Goal: Transaction & Acquisition: Purchase product/service

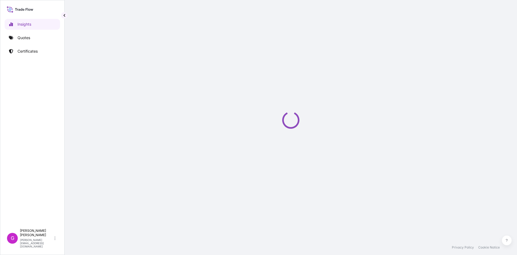
select select "2025"
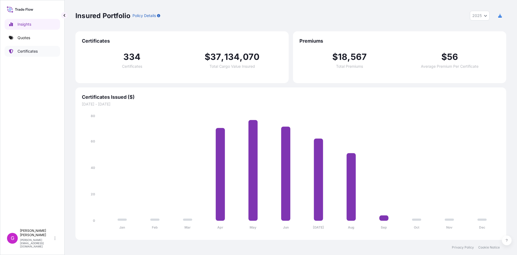
click at [20, 49] on p "Certificates" at bounding box center [28, 50] width 20 height 5
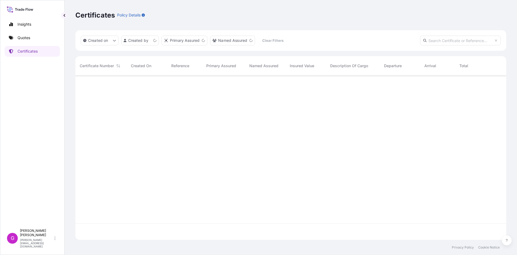
scroll to position [163, 427]
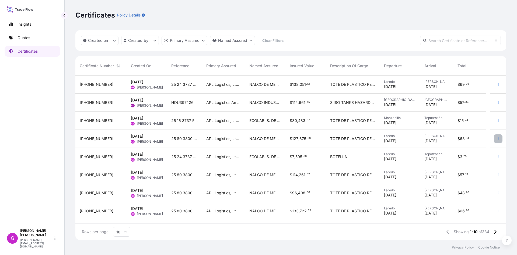
click at [497, 138] on icon "button" at bounding box center [498, 138] width 3 height 3
click at [481, 142] on link "Duplicate quote" at bounding box center [465, 139] width 50 height 9
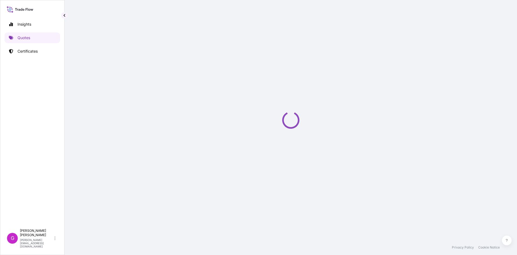
select select "Land"
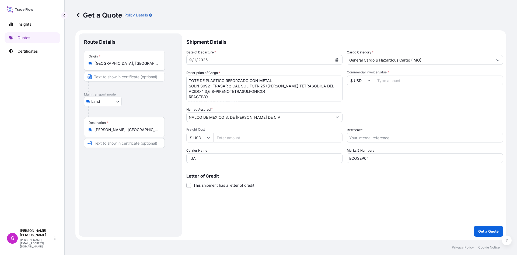
select select "31870"
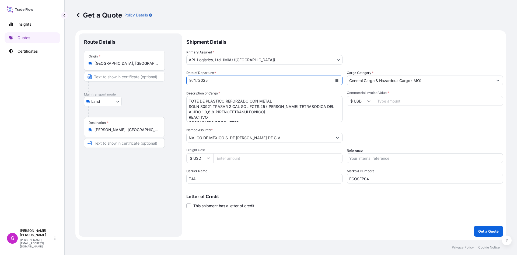
click at [339, 80] on button "Calendar" at bounding box center [337, 80] width 9 height 9
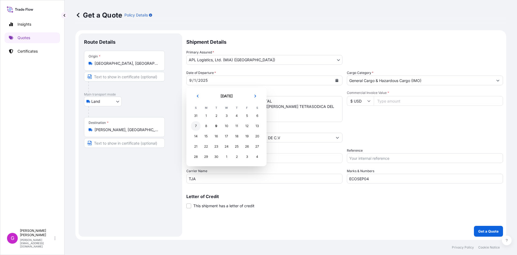
click at [195, 125] on div "7" at bounding box center [196, 126] width 10 height 10
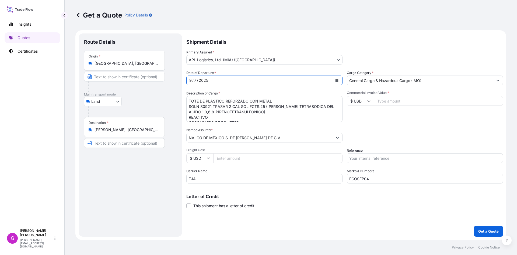
click at [378, 181] on input "ECOSEP04" at bounding box center [425, 178] width 156 height 10
drag, startPoint x: 352, startPoint y: 176, endPoint x: 316, endPoint y: 176, distance: 35.8
click at [318, 176] on div "Date of Departure * [DATE] Cargo Category * General Cargo & Hazardous Cargo (IM…" at bounding box center [344, 126] width 317 height 113
paste input "7"
type input "ECOSEP07"
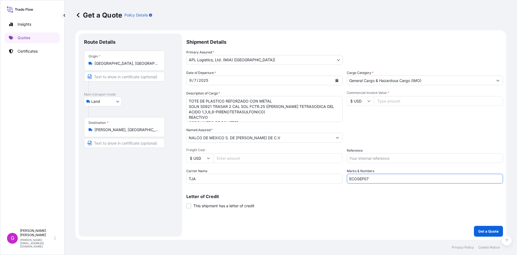
click at [400, 100] on input "Commercial Invoice Value *" at bounding box center [438, 101] width 129 height 10
paste input "147605.49"
type input "147605.49"
click at [367, 156] on input "Reference" at bounding box center [425, 158] width 156 height 10
paste input "25 80 3800 5003841"
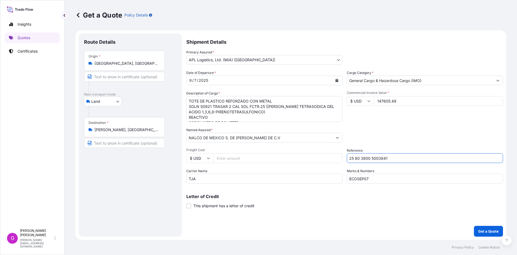
type input "25 80 3800 5003841"
click at [231, 155] on input "Freight Cost" at bounding box center [277, 158] width 129 height 10
paste input "2268.63"
type input "2268.63"
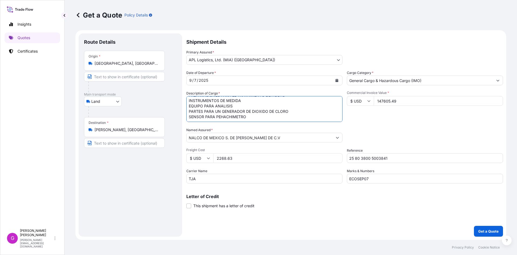
drag, startPoint x: 188, startPoint y: 100, endPoint x: 451, endPoint y: 161, distance: 269.9
click at [451, 161] on div "Date of Departure * [DATE] Cargo Category * General Cargo & Hazardous Cargo (IM…" at bounding box center [344, 126] width 317 height 113
paste textarea
paste textarea "ACCESORIO DE TUBERIA"
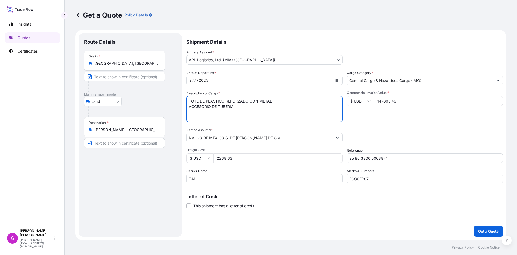
paste textarea "PREPARACIONES DE LIMPIEZA"
paste textarea "MEZCLA A BASE DE AMINAS [DEMOGRAPHIC_DATA]"
paste textarea "ODORTECH 1853 (MEZCLA)"
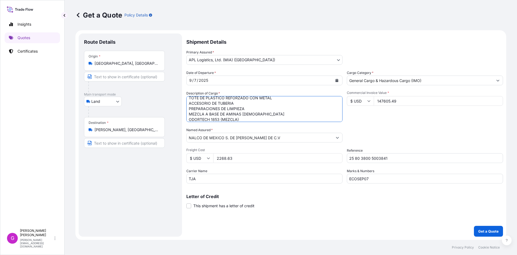
scroll to position [9, 0]
paste textarea "POLIACRILATO"
type textarea "TOTE DE PLASTICO REFORZADO CON METAL ACCESORIO DE TUBERIA PREPARACIONES DE LIMP…"
click at [389, 101] on input "147605.49" at bounding box center [438, 101] width 129 height 10
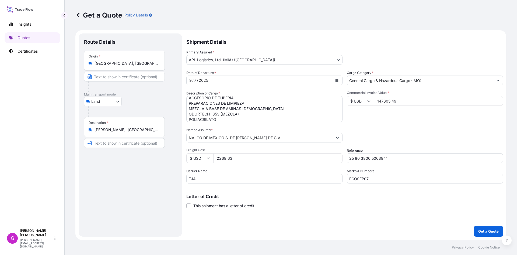
click at [224, 154] on input "2268.63" at bounding box center [277, 158] width 129 height 10
click at [483, 229] on p "Get a Quote" at bounding box center [488, 230] width 20 height 5
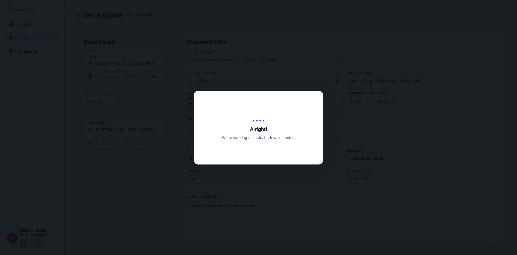
type input "[DATE]"
select select "Land"
select select "31870"
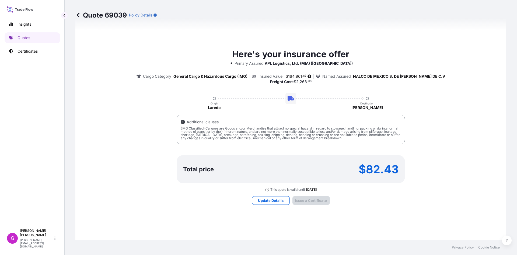
type input "AV. [GEOGRAPHIC_DATA], No. Ext. 440, No. Int. PISO 6, COL. [GEOGRAPHIC_DATA], C…"
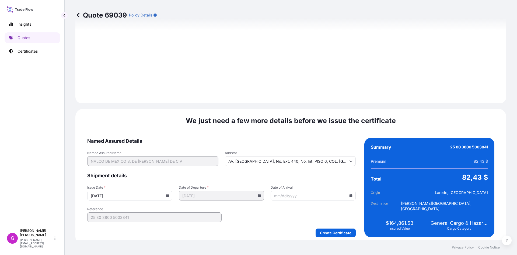
scroll to position [643, 0]
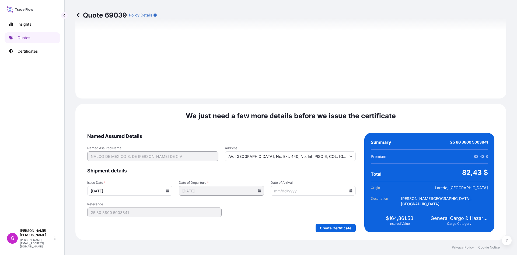
click at [350, 192] on icon at bounding box center [351, 190] width 3 height 3
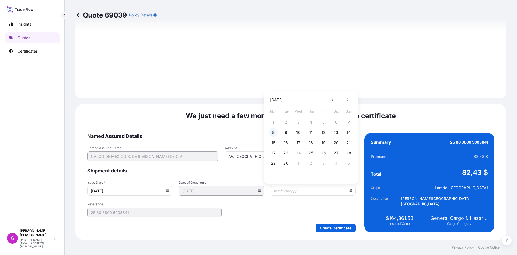
click at [275, 133] on button "8" at bounding box center [273, 132] width 9 height 9
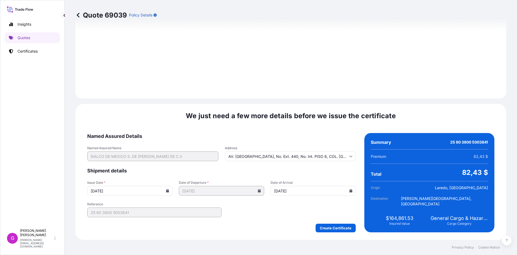
type input "[DATE]"
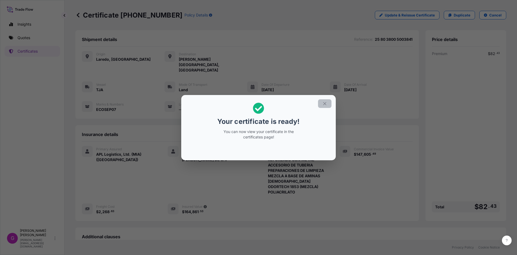
click at [325, 101] on icon "button" at bounding box center [324, 103] width 5 height 5
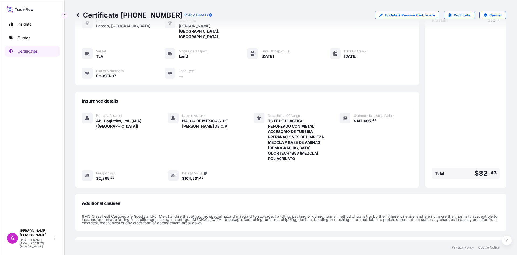
scroll to position [71, 0]
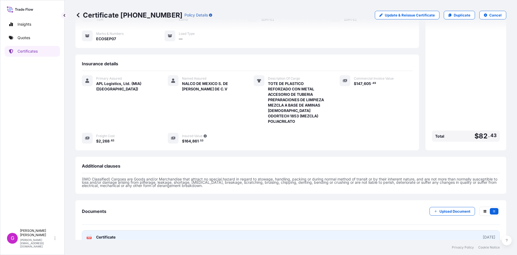
click at [104, 230] on link "PDF Certificate [DATE]" at bounding box center [291, 237] width 418 height 14
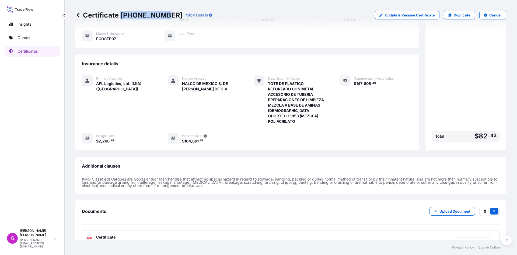
drag, startPoint x: 162, startPoint y: 13, endPoint x: 121, endPoint y: 16, distance: 41.3
click at [121, 16] on p "Certificate [PHONE_NUMBER]" at bounding box center [128, 15] width 107 height 9
copy p "[PHONE_NUMBER]"
click at [454, 16] on p "Duplicate" at bounding box center [462, 14] width 17 height 5
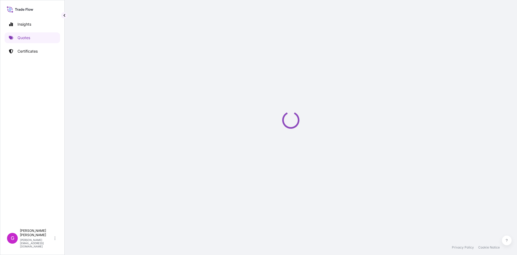
select select "Land"
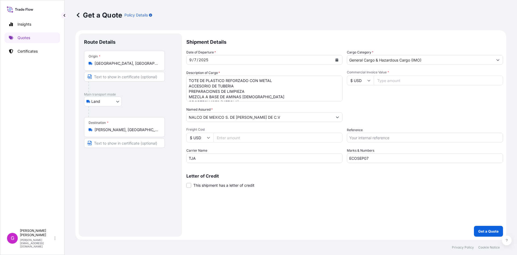
select select "31870"
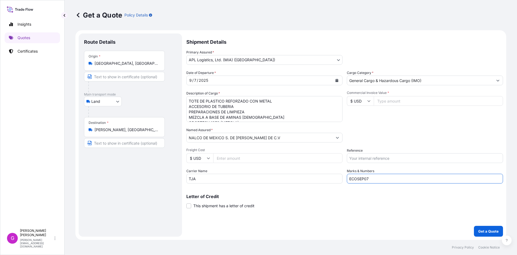
click at [380, 177] on input "ECOSEP07" at bounding box center [425, 178] width 156 height 10
type input "ECOSEP09"
click at [395, 96] on div "Commercial Invoice Value * $ USD" at bounding box center [425, 106] width 156 height 31
click at [394, 99] on input "Commercial Invoice Value *" at bounding box center [438, 101] width 129 height 10
paste input "86815.18"
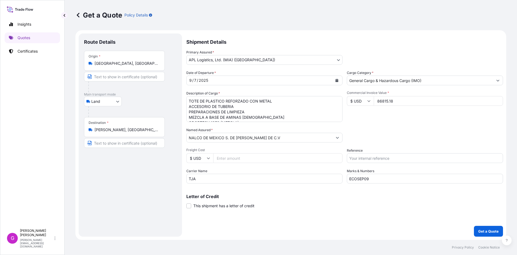
type input "86815.18"
click at [386, 158] on input "Reference" at bounding box center [425, 158] width 156 height 10
paste input "25 80 3800 5003845"
type input "25 80 3800 5003845"
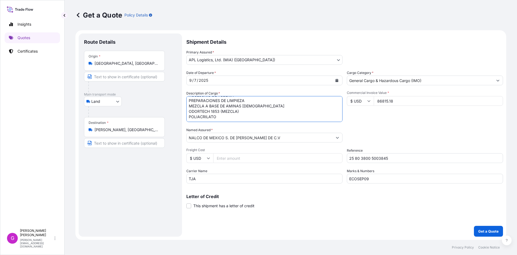
drag, startPoint x: 189, startPoint y: 98, endPoint x: 353, endPoint y: 139, distance: 169.8
click at [353, 139] on div "Date of Departure * [DATE] Cargo Category * General Cargo & Hazardous Cargo (IM…" at bounding box center [344, 126] width 317 height 113
paste textarea
paste textarea "NALCO PD9604 (MEZCLA)"
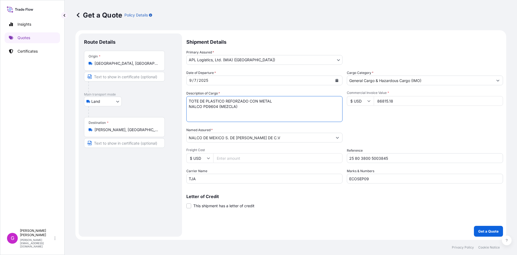
paste textarea "POLIAMIDA"
click at [237, 106] on textarea "TOTE DE PLASTICO REFORZADO CON METAL ACCESORIO DE TUBERIA PREPARACIONES DE LIMP…" at bounding box center [264, 109] width 156 height 26
click at [223, 112] on textarea "TOTE DE PLASTICO REFORZADO CON METAL ACCESORIO DE TUBERIA PREPARACIONES DE LIMP…" at bounding box center [264, 109] width 156 height 26
paste textarea "PREPARACIONES PARA EL TRATAMIENTO DE AGUAS"
type textarea "TOTE DE PLASTICO REFORZADO CON METAL NALCO PD9604 (MEZCLA) POLIAMIDA PREPARACIO…"
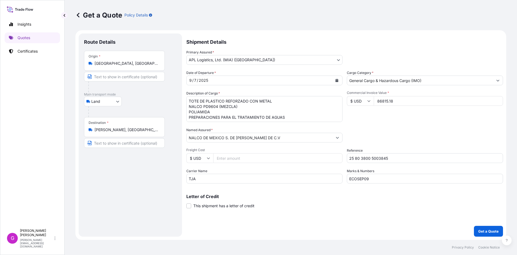
click at [386, 101] on input "86815.18" at bounding box center [438, 101] width 129 height 10
click at [236, 162] on input "Freight Cost" at bounding box center [277, 158] width 129 height 10
paste input "2268.63"
type input "2268.63"
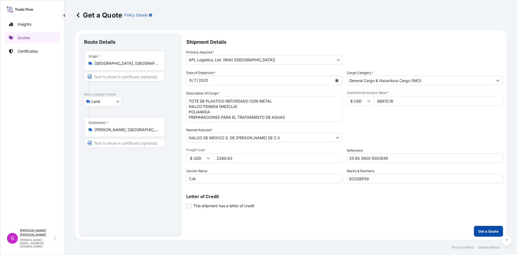
click at [487, 232] on p "Get a Quote" at bounding box center [488, 230] width 20 height 5
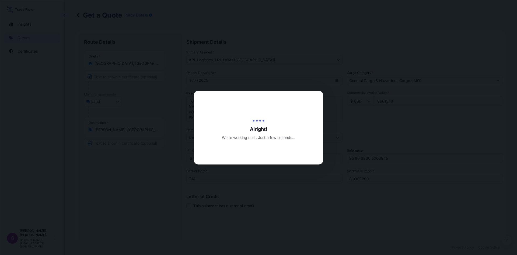
type input "[DATE]"
select select "Land"
select select "31870"
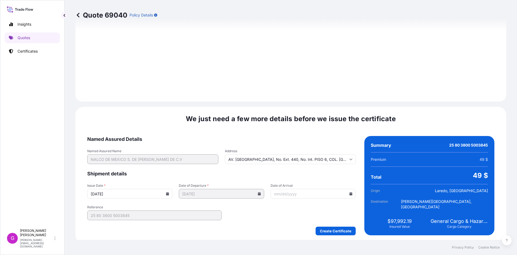
scroll to position [643, 0]
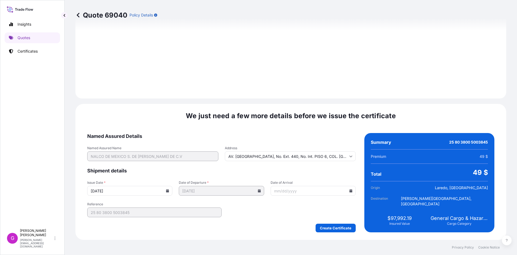
click at [349, 194] on input "Date of Arrival" at bounding box center [313, 191] width 85 height 10
click at [349, 189] on icon at bounding box center [350, 190] width 3 height 3
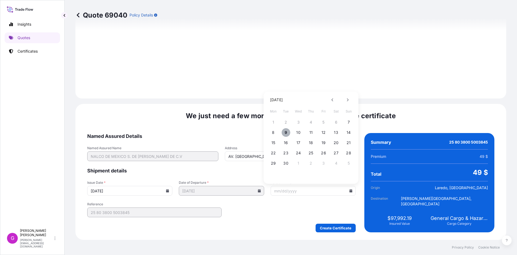
click at [284, 132] on button "9" at bounding box center [286, 132] width 9 height 9
type input "[DATE]"
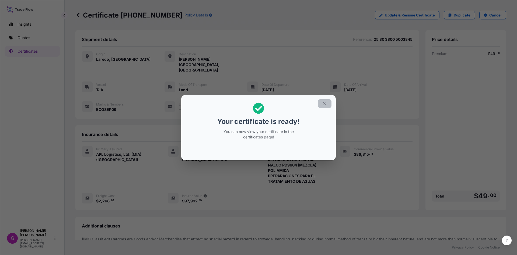
click at [327, 102] on button "button" at bounding box center [324, 103] width 13 height 9
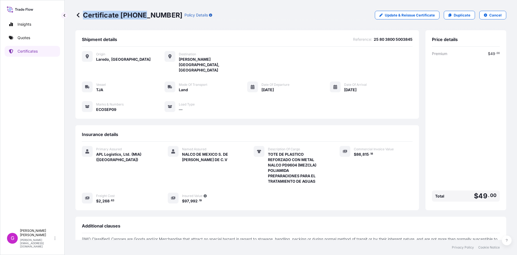
drag, startPoint x: 163, startPoint y: 15, endPoint x: 144, endPoint y: 16, distance: 19.5
click at [144, 16] on p "Certificate [PHONE_NUMBER]" at bounding box center [128, 15] width 107 height 9
drag, startPoint x: 148, startPoint y: 16, endPoint x: 151, endPoint y: 16, distance: 3.2
click at [149, 16] on p "Certificate [PHONE_NUMBER]" at bounding box center [128, 15] width 107 height 9
drag, startPoint x: 162, startPoint y: 14, endPoint x: 122, endPoint y: 14, distance: 40.7
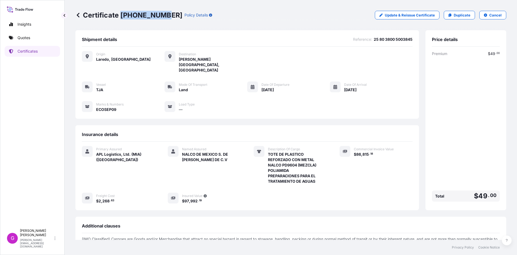
click at [122, 14] on p "Certificate [PHONE_NUMBER]" at bounding box center [128, 15] width 107 height 9
copy p "[PHONE_NUMBER]"
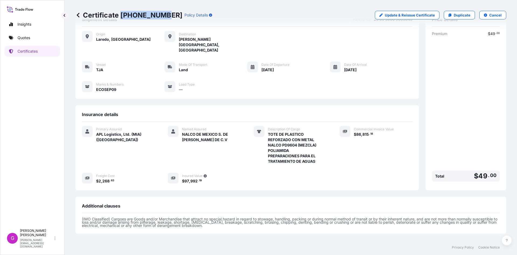
scroll to position [60, 0]
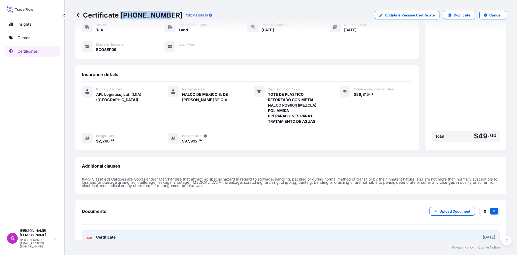
click at [120, 230] on link "PDF Certificate [DATE]" at bounding box center [291, 237] width 418 height 14
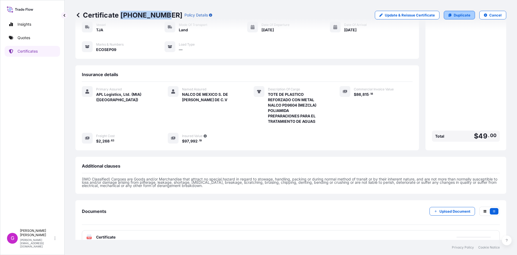
click at [449, 16] on link "Duplicate" at bounding box center [459, 15] width 31 height 9
select select "Land"
select select "31870"
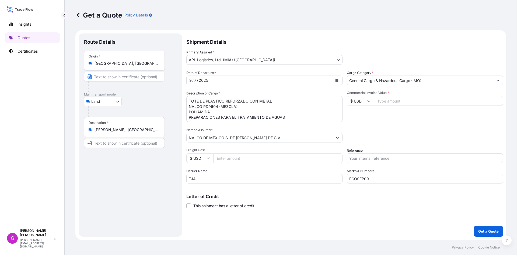
click at [107, 133] on div "Destination * [PERSON_NAME], [GEOGRAPHIC_DATA], [GEOGRAPHIC_DATA]" at bounding box center [124, 127] width 81 height 20
click at [107, 132] on input "[PERSON_NAME], [GEOGRAPHIC_DATA], [GEOGRAPHIC_DATA]" at bounding box center [127, 129] width 64 height 5
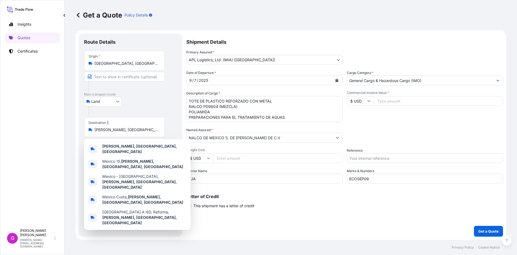
click at [107, 133] on div "Destination * [PERSON_NAME], [GEOGRAPHIC_DATA], [GEOGRAPHIC_DATA]" at bounding box center [124, 127] width 81 height 20
click at [107, 132] on input "[PERSON_NAME], [GEOGRAPHIC_DATA], [GEOGRAPHIC_DATA]" at bounding box center [127, 129] width 64 height 5
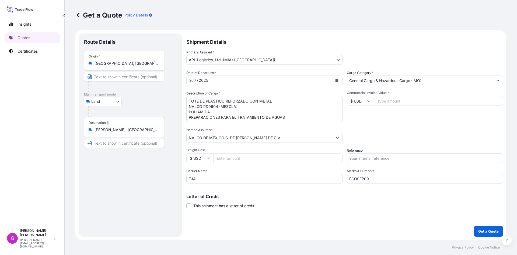
click at [107, 133] on div "Destination * [PERSON_NAME], [GEOGRAPHIC_DATA], [GEOGRAPHIC_DATA]" at bounding box center [124, 127] width 81 height 20
click at [107, 132] on input "[PERSON_NAME], [GEOGRAPHIC_DATA], [GEOGRAPHIC_DATA]" at bounding box center [127, 129] width 64 height 5
click at [107, 133] on div "Destination * [PERSON_NAME], [GEOGRAPHIC_DATA], [GEOGRAPHIC_DATA]" at bounding box center [124, 127] width 81 height 20
click at [107, 132] on input "[PERSON_NAME], [GEOGRAPHIC_DATA], [GEOGRAPHIC_DATA]" at bounding box center [127, 129] width 64 height 5
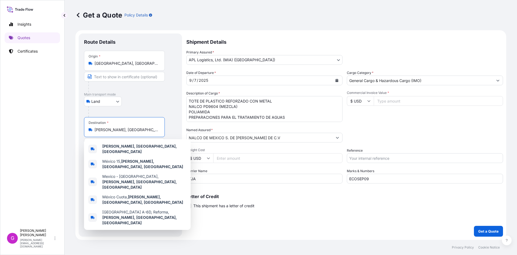
click at [107, 130] on input "[PERSON_NAME], [GEOGRAPHIC_DATA], [GEOGRAPHIC_DATA]" at bounding box center [127, 129] width 64 height 5
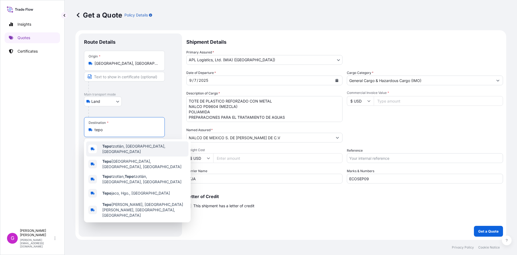
click at [112, 145] on span "[PERSON_NAME], [GEOGRAPHIC_DATA], [GEOGRAPHIC_DATA]" at bounding box center [144, 148] width 84 height 11
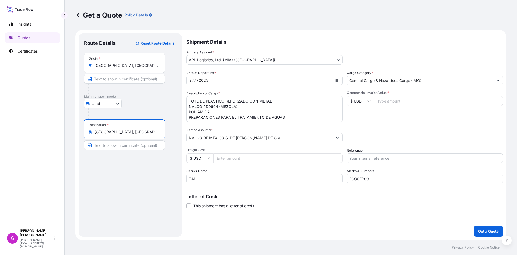
type input "[GEOGRAPHIC_DATA], [GEOGRAPHIC_DATA], [GEOGRAPHIC_DATA]"
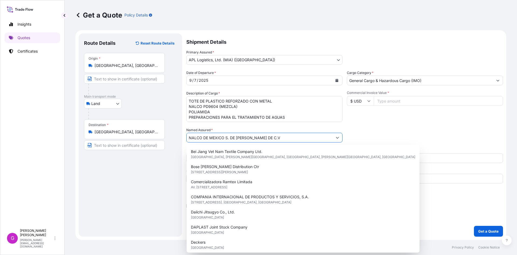
click at [247, 137] on input "NALCO DE MEXICO S. DE [PERSON_NAME] DE C.V" at bounding box center [260, 138] width 146 height 10
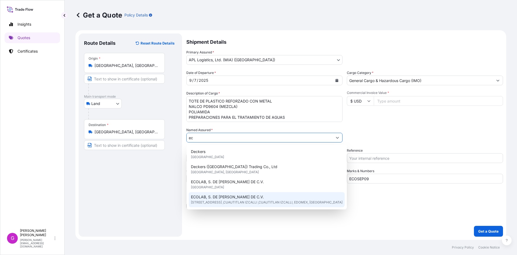
click at [221, 195] on span "ECOLAB, S. DE [PERSON_NAME] DE C.V." at bounding box center [227, 196] width 73 height 5
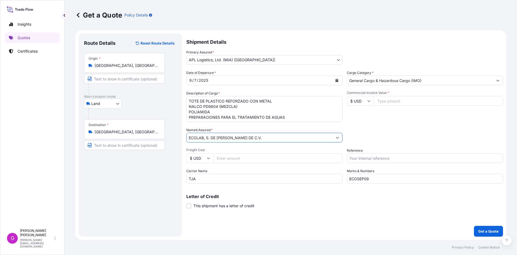
type input "ECOLAB, S. DE [PERSON_NAME] DE C.V."
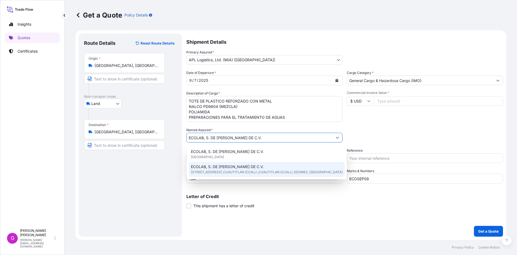
click at [311, 169] on div "ECOLAB, S. DE [PERSON_NAME] DE C.V. V. [STREET_ADDRESS] ,CUAUTITLAN IZCALLI ,CU…" at bounding box center [267, 169] width 156 height 15
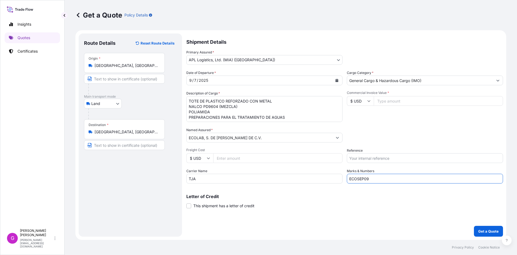
drag, startPoint x: 367, startPoint y: 180, endPoint x: 333, endPoint y: 179, distance: 34.8
click at [333, 179] on div "Date of Departure * [DATE] Cargo Category * General Cargo & Hazardous Cargo (IM…" at bounding box center [344, 126] width 317 height 113
paste input "10"
type input "ECOSEP10"
click at [402, 101] on input "Commercial Invoice Value *" at bounding box center [438, 101] width 129 height 10
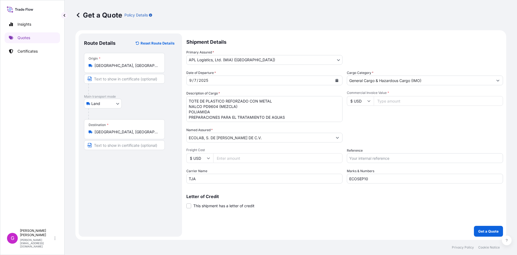
paste input "179935.62"
type input "179935.62"
click at [380, 154] on input "Reference" at bounding box center [425, 158] width 156 height 10
paste input "25 80 3800 5003847"
type input "25 80 3800 5003847"
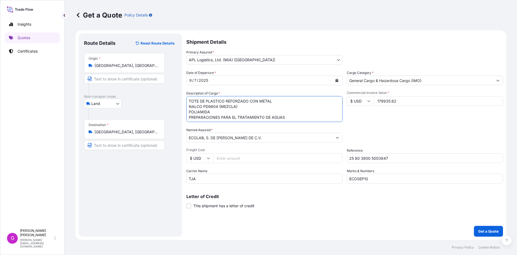
scroll to position [1, 0]
drag, startPoint x: 189, startPoint y: 98, endPoint x: 416, endPoint y: 133, distance: 229.5
click at [416, 133] on div "Date of Departure * [DATE] Cargo Category * General Cargo & Hazardous Cargo (IM…" at bounding box center [344, 126] width 317 height 113
paste textarea "PREPARACIONES TENSOACTIV"
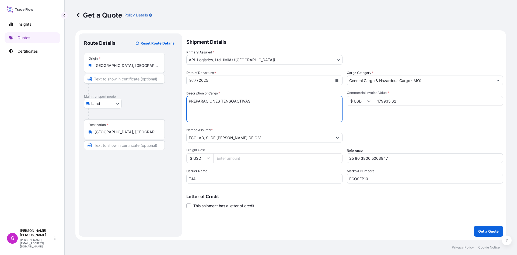
paste textarea "LIMPIADOR"
paste textarea "PREPARACIONES PARA AROMATIZAR LOCALES"
paste textarea "DESINFECTANTE"
type textarea "PREPARACIONES TENSOACTIVAS LIMPIADOR PREPARACIONES PARA AROMATIZAR LOCALES DESI…"
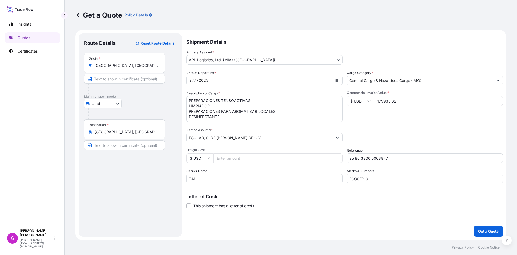
click at [231, 158] on input "Freight Cost" at bounding box center [277, 158] width 129 height 10
paste input "2268.63"
type input "2268.63"
click at [386, 102] on input "179935.62" at bounding box center [438, 101] width 129 height 10
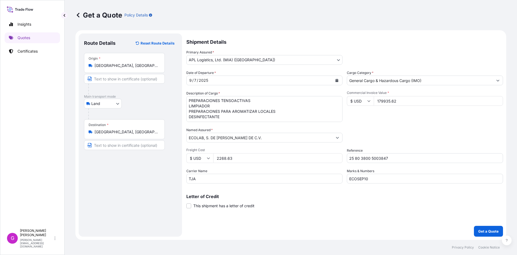
click at [476, 226] on button "Get a Quote" at bounding box center [488, 230] width 29 height 11
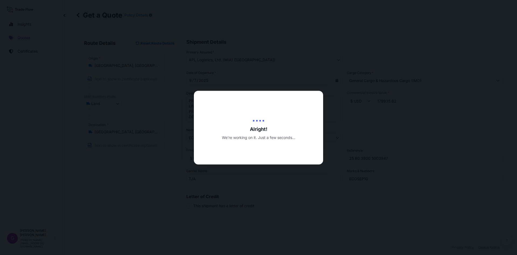
type input "[DATE]"
select select "Land"
select select "31870"
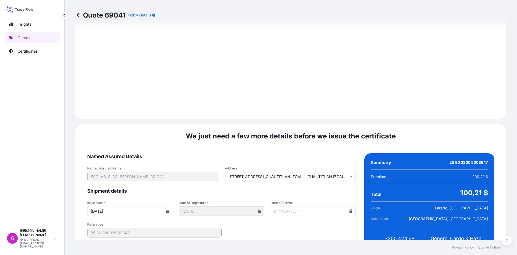
scroll to position [643, 0]
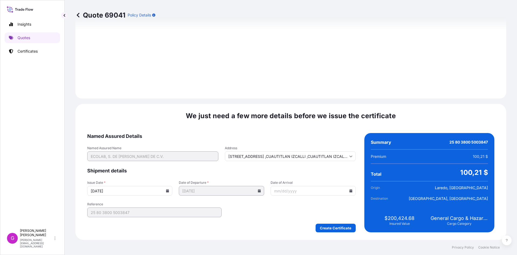
click at [350, 190] on icon at bounding box center [351, 190] width 3 height 3
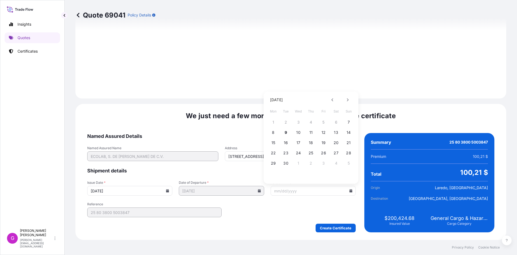
click at [346, 190] on div at bounding box center [313, 191] width 85 height 10
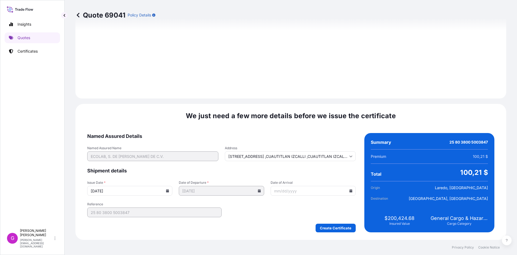
click at [346, 190] on input "Date of Arrival" at bounding box center [313, 191] width 85 height 10
click at [349, 189] on icon at bounding box center [350, 190] width 3 height 3
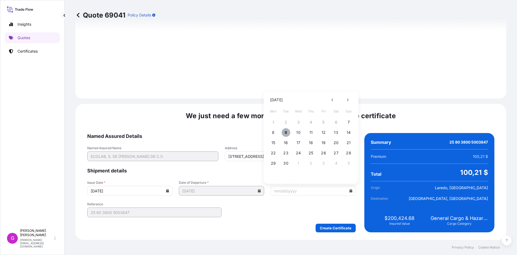
click at [287, 132] on button "9" at bounding box center [286, 132] width 9 height 9
type input "[DATE]"
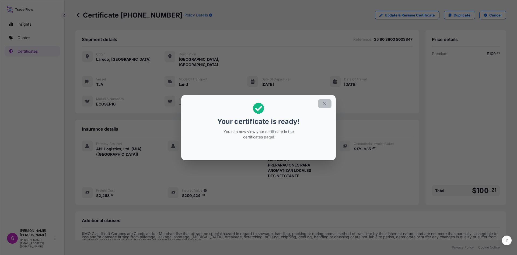
click at [326, 103] on icon "button" at bounding box center [324, 103] width 5 height 5
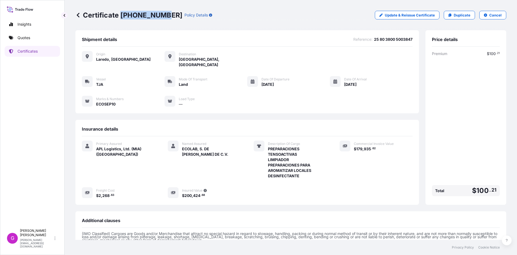
drag, startPoint x: 162, startPoint y: 13, endPoint x: 122, endPoint y: 15, distance: 40.4
click at [122, 15] on p "Certificate [PHONE_NUMBER]" at bounding box center [128, 15] width 107 height 9
copy p "[PHONE_NUMBER]"
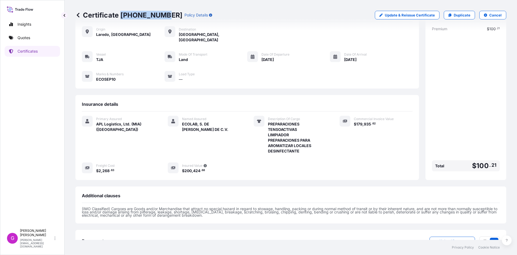
scroll to position [60, 0]
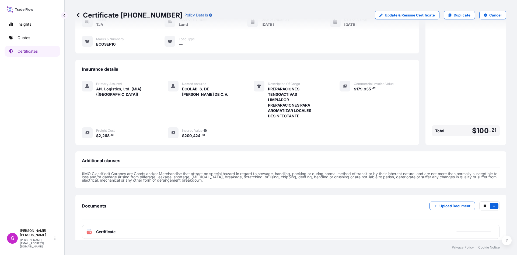
click at [108, 224] on div "PDF Certificate" at bounding box center [291, 231] width 418 height 14
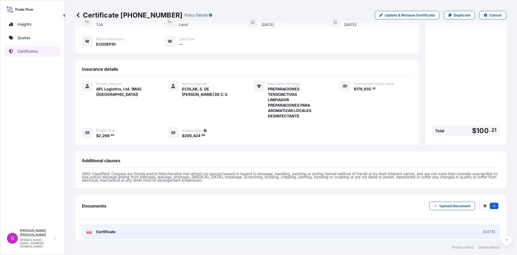
click at [106, 229] on span "Certificate" at bounding box center [105, 231] width 19 height 5
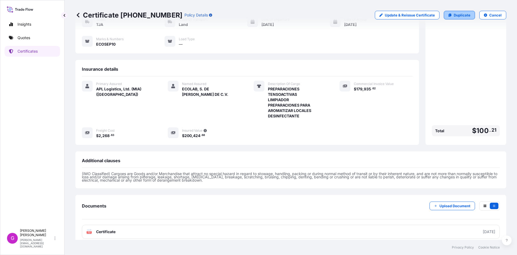
click at [455, 15] on p "Duplicate" at bounding box center [462, 14] width 17 height 5
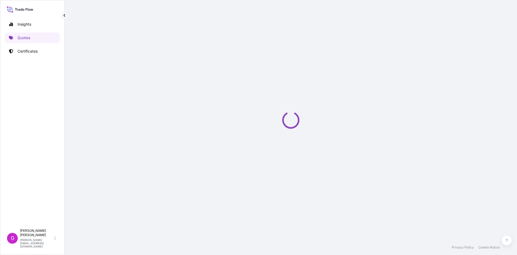
select select "Land"
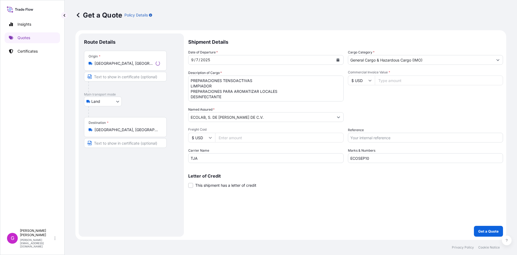
select select "31870"
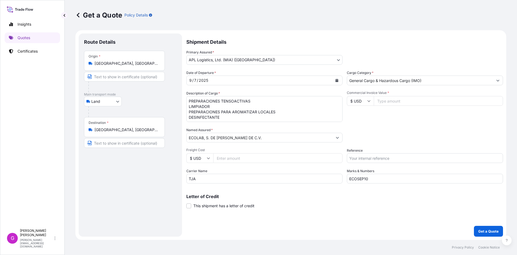
click at [110, 130] on input "[GEOGRAPHIC_DATA], [GEOGRAPHIC_DATA], [GEOGRAPHIC_DATA]" at bounding box center [127, 129] width 64 height 5
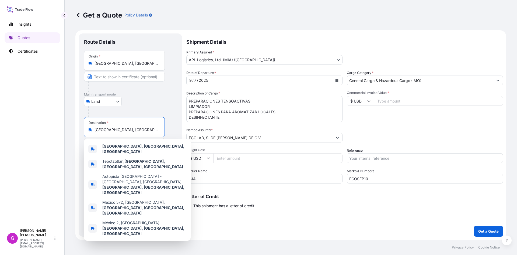
click at [110, 130] on input "[GEOGRAPHIC_DATA], [GEOGRAPHIC_DATA], [GEOGRAPHIC_DATA]" at bounding box center [127, 129] width 64 height 5
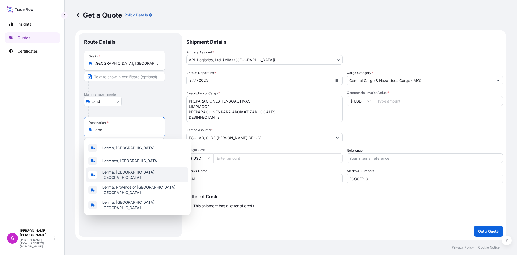
click at [127, 171] on span "Lerm a, [GEOGRAPHIC_DATA], [GEOGRAPHIC_DATA]" at bounding box center [144, 174] width 84 height 11
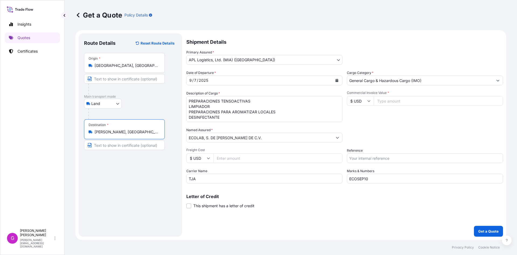
type input "[PERSON_NAME], [GEOGRAPHIC_DATA], [GEOGRAPHIC_DATA]"
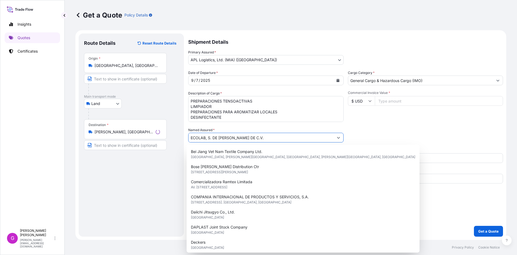
click at [221, 135] on input "ECOLAB, S. DE [PERSON_NAME] DE C.V." at bounding box center [261, 138] width 145 height 10
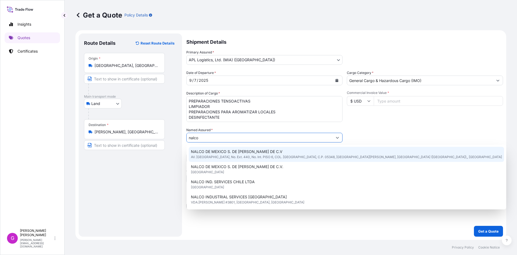
click at [220, 152] on span "NALCO DE MEXICO S. DE [PERSON_NAME] DE C.V" at bounding box center [237, 151] width 92 height 5
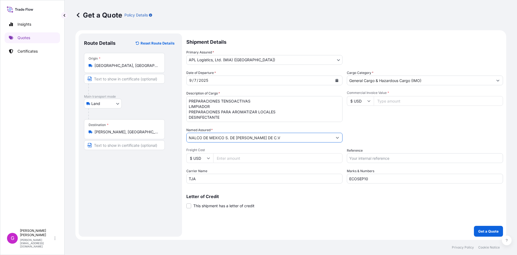
type input "NALCO DE MEXICO S. DE [PERSON_NAME] DE C.V"
click at [385, 182] on input "ECOSEP10" at bounding box center [425, 178] width 156 height 10
type input "ECOSEP11"
click at [391, 103] on input "Commercial Invoice Value *" at bounding box center [438, 101] width 129 height 10
paste input "169285.24"
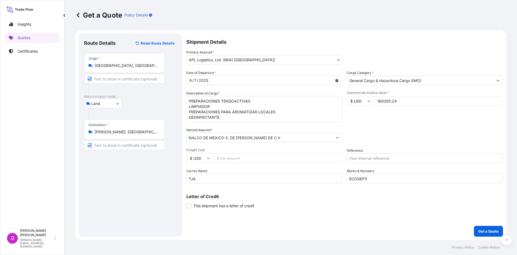
type input "169285.24"
click at [390, 157] on input "Reference" at bounding box center [425, 158] width 156 height 10
paste input "25 80 3800 5003843"
type input "25 80 3800 5003843"
click at [388, 99] on input "169285.24" at bounding box center [438, 101] width 129 height 10
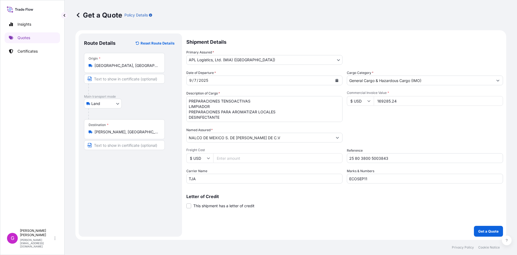
click at [388, 99] on input "169285.24" at bounding box center [438, 101] width 129 height 10
click at [233, 157] on input "Freight Cost" at bounding box center [277, 158] width 129 height 10
paste input "2268.63"
type input "2268.63"
click at [335, 76] on button "Calendar" at bounding box center [337, 80] width 9 height 9
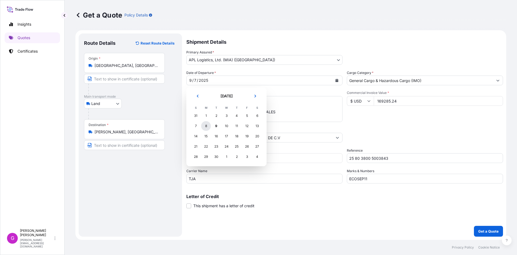
click at [208, 125] on div "8" at bounding box center [206, 126] width 10 height 10
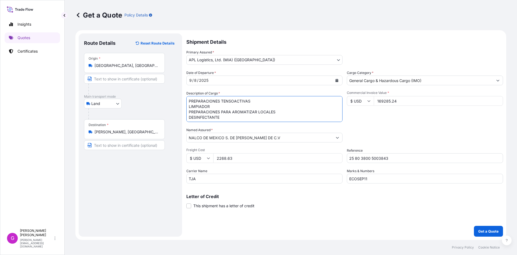
scroll to position [6, 0]
drag, startPoint x: 188, startPoint y: 100, endPoint x: 350, endPoint y: 155, distance: 171.0
click at [350, 155] on div "Date of Departure * [DATE] Cargo Category * General Cargo & Hazardous Cargo (IM…" at bounding box center [344, 126] width 317 height 113
paste textarea "TOTE DE PLASTICO REFORZADO CON METAL"
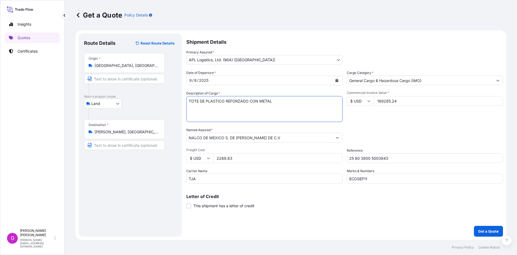
paste textarea "COMPTRENE EC3570A (MEZCLA)"
paste textarea "AGENTES DE SUPERFICIE"
paste textarea "POLIMERO ACRILICO"
paste textarea "POLIACRILATO"
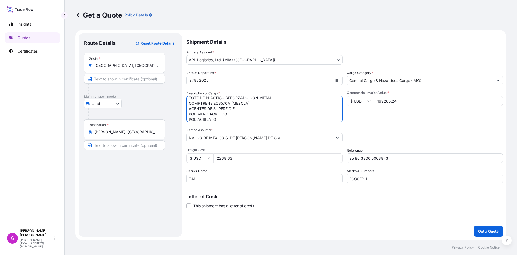
scroll to position [9, 0]
paste textarea "EQUIPO DE ANALISIS"
paste textarea "CABLE"
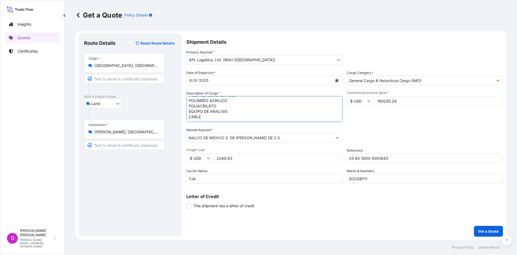
paste textarea "[PERSON_NAME] DE CONECTIVIDAD"
paste textarea "INTERRUPTOR"
type textarea "TOTE DE PLASTICO REFORZADO CON METAL COMPTRENE EC3570A (MEZCLA) AGENTES DE SUPE…"
click at [488, 231] on p "Get a Quote" at bounding box center [488, 230] width 20 height 5
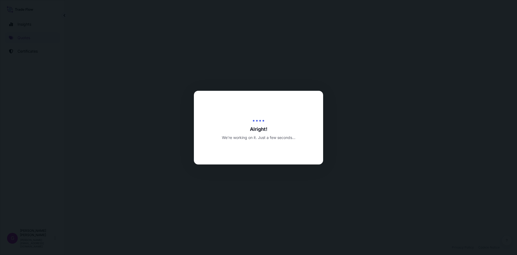
select select "Land"
select select "31870"
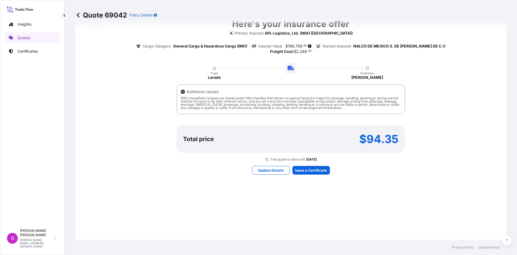
scroll to position [361, 0]
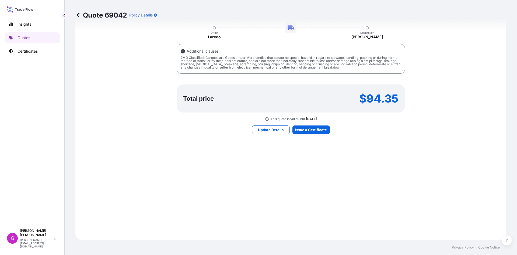
click at [323, 123] on div "Here's your insurance offer Primary Assured APL Logistics, Ltd. (MIA) (Miami) C…" at bounding box center [291, 55] width 416 height 353
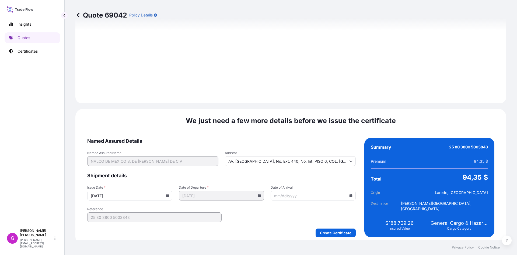
scroll to position [643, 0]
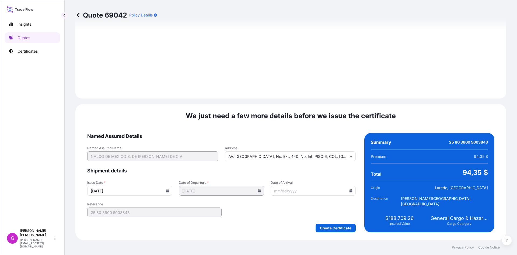
click at [347, 188] on input "Date of Arrival" at bounding box center [313, 191] width 85 height 10
click at [348, 190] on div at bounding box center [313, 191] width 85 height 10
click at [350, 190] on icon at bounding box center [351, 190] width 3 height 3
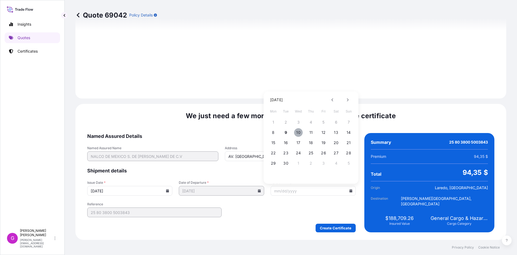
click at [301, 130] on button "10" at bounding box center [298, 132] width 9 height 9
type input "[DATE]"
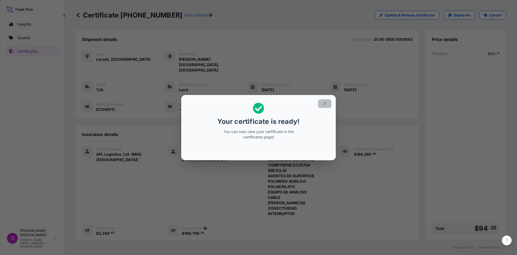
click at [326, 100] on button "button" at bounding box center [324, 103] width 13 height 9
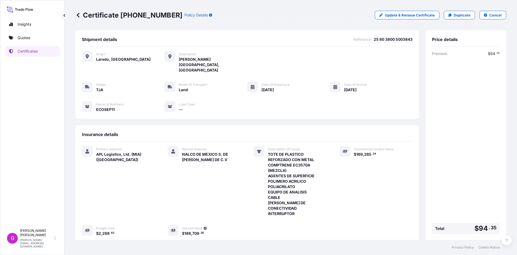
click at [333, 85] on icon at bounding box center [335, 87] width 4 height 4
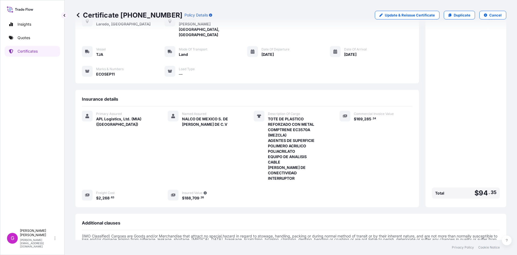
scroll to position [87, 0]
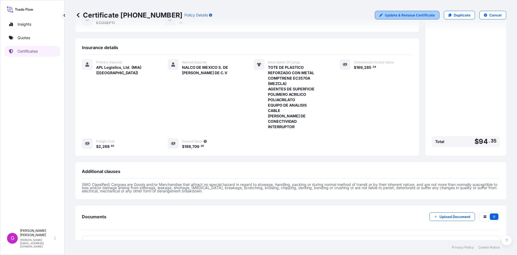
click at [398, 19] on link "Update & Reissue Certificate" at bounding box center [407, 15] width 65 height 9
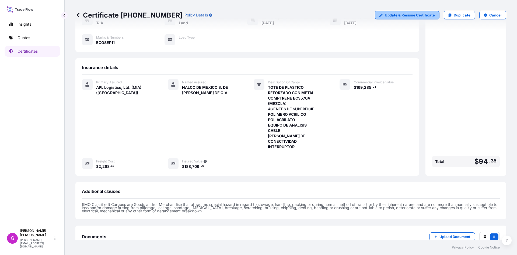
select select "Land"
select select "31870"
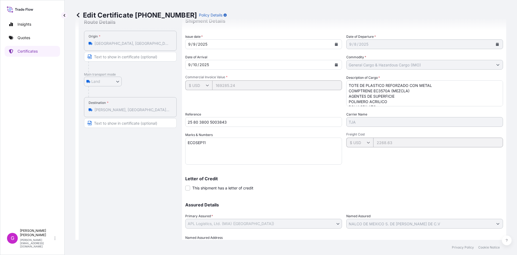
scroll to position [0, 0]
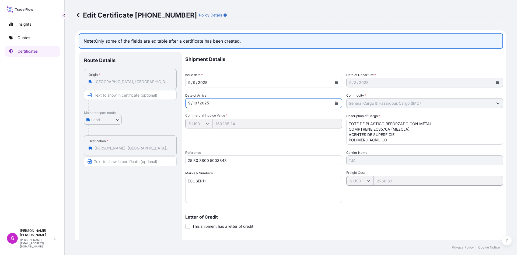
click at [338, 101] on button "Calendar" at bounding box center [336, 103] width 9 height 9
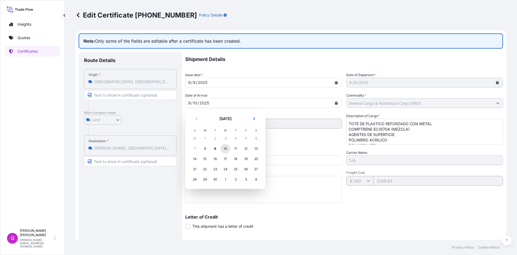
click at [228, 149] on div "10" at bounding box center [226, 149] width 10 height 10
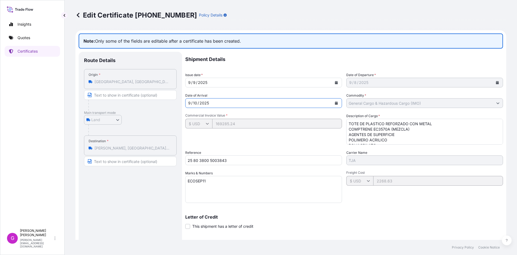
click at [335, 101] on button "Calendar" at bounding box center [336, 103] width 9 height 9
click at [336, 103] on button "Calendar" at bounding box center [336, 103] width 9 height 9
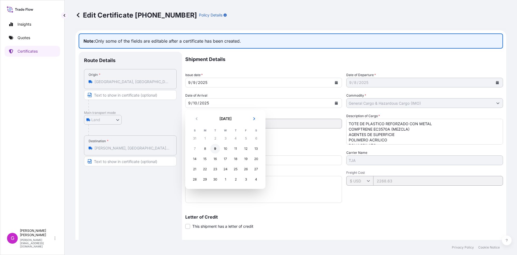
click at [217, 150] on div "9" at bounding box center [215, 149] width 10 height 10
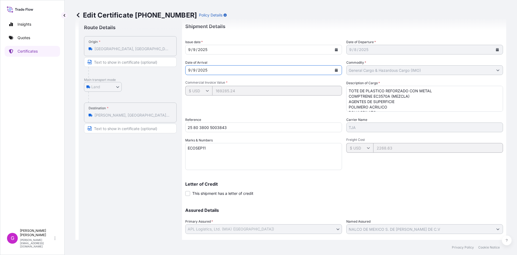
scroll to position [67, 0]
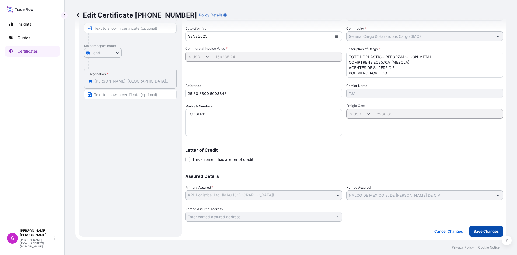
click at [476, 227] on button "Save Changes" at bounding box center [486, 230] width 34 height 11
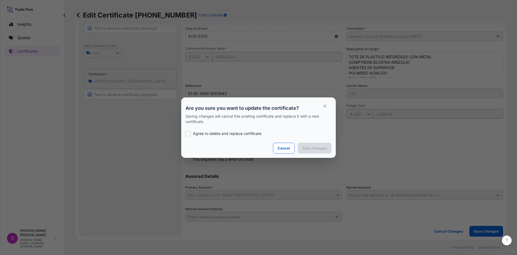
click at [229, 132] on p "Agree to delete and replace certificate" at bounding box center [227, 133] width 68 height 5
checkbox input "true"
click at [303, 147] on button "Save Changes" at bounding box center [315, 147] width 34 height 11
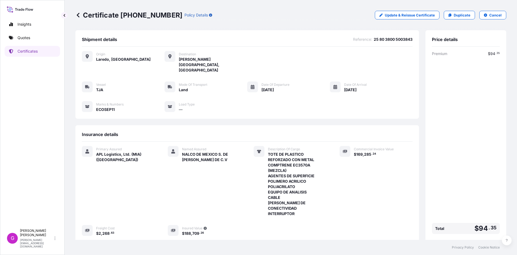
click at [464, 108] on div "Premium $ 94 . 35 Total $ 94 . 35" at bounding box center [466, 143] width 68 height 185
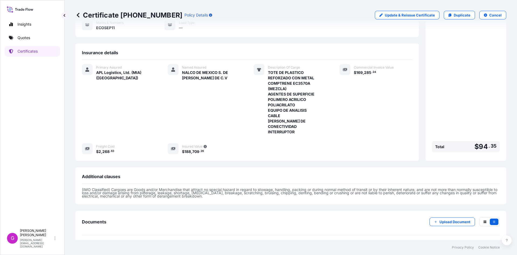
scroll to position [87, 0]
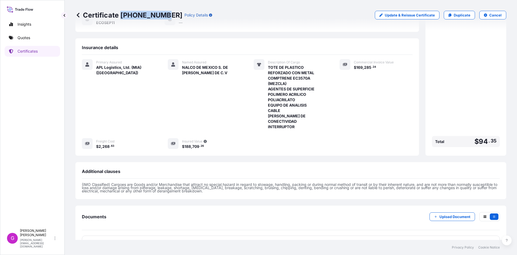
drag, startPoint x: 162, startPoint y: 13, endPoint x: 121, endPoint y: 13, distance: 40.9
click at [121, 13] on p "Certificate [PHONE_NUMBER]" at bounding box center [128, 15] width 107 height 9
copy p "[PHONE_NUMBER]"
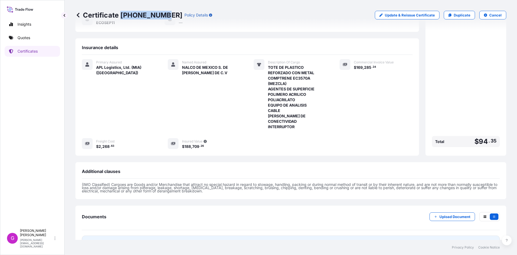
click at [115, 239] on span "Certificate" at bounding box center [105, 241] width 19 height 5
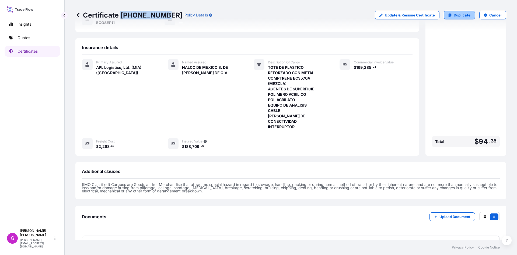
click at [459, 12] on link "Duplicate" at bounding box center [459, 15] width 31 height 9
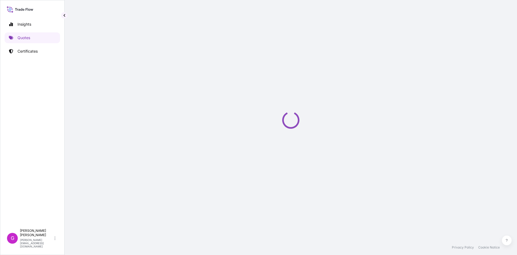
select select "Land"
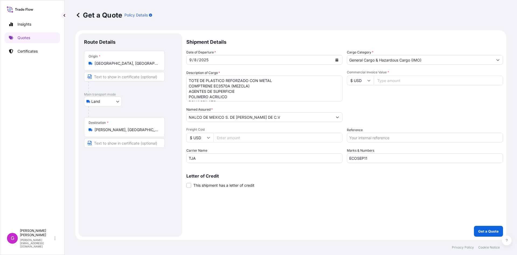
drag, startPoint x: 124, startPoint y: 56, endPoint x: 118, endPoint y: 64, distance: 10.5
click at [124, 56] on div "Origin * [GEOGRAPHIC_DATA], [GEOGRAPHIC_DATA], [GEOGRAPHIC_DATA]" at bounding box center [124, 61] width 81 height 20
click at [124, 61] on input "[GEOGRAPHIC_DATA], [GEOGRAPHIC_DATA], [GEOGRAPHIC_DATA]" at bounding box center [127, 63] width 64 height 5
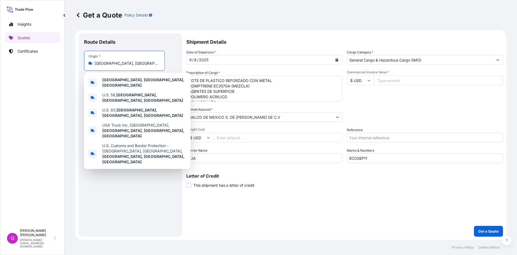
click at [117, 65] on input "[GEOGRAPHIC_DATA], [GEOGRAPHIC_DATA], [GEOGRAPHIC_DATA]" at bounding box center [127, 63] width 64 height 5
select select "31870"
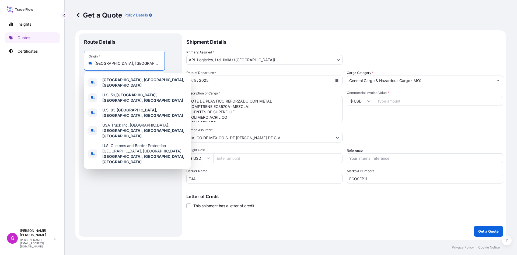
click at [117, 65] on input "[GEOGRAPHIC_DATA], [GEOGRAPHIC_DATA], [GEOGRAPHIC_DATA]" at bounding box center [127, 63] width 64 height 5
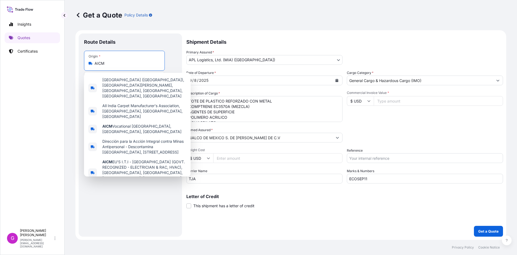
drag, startPoint x: 118, startPoint y: 65, endPoint x: 80, endPoint y: 65, distance: 38.2
click at [80, 65] on div "Route Details Place of loading Road / [GEOGRAPHIC_DATA] / Inland Origin * AICM …" at bounding box center [130, 134] width 103 height 203
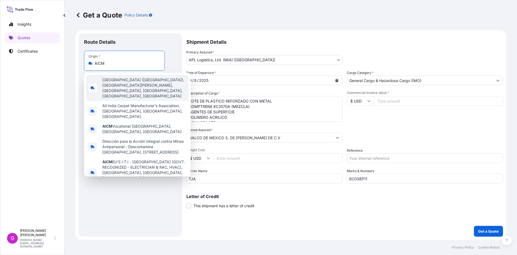
click at [144, 86] on span "[GEOGRAPHIC_DATA] ([GEOGRAPHIC_DATA]), [GEOGRAPHIC_DATA][PERSON_NAME], [GEOGRAP…" at bounding box center [144, 88] width 84 height 22
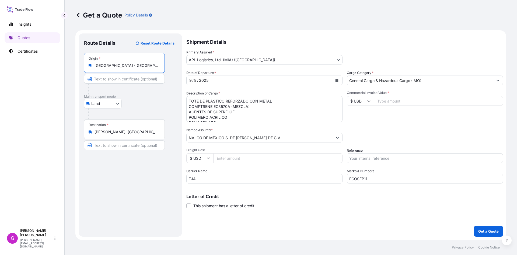
type input "[GEOGRAPHIC_DATA] ([GEOGRAPHIC_DATA]), [GEOGRAPHIC_DATA][PERSON_NAME], [GEOGRAP…"
click at [336, 78] on button "Calendar" at bounding box center [337, 80] width 9 height 9
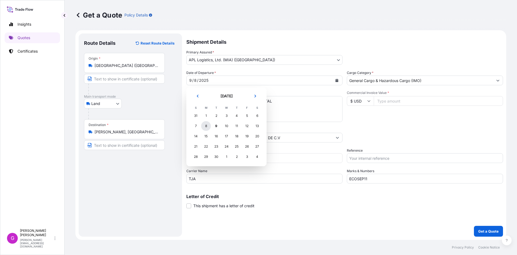
click at [207, 125] on div "8" at bounding box center [206, 126] width 10 height 10
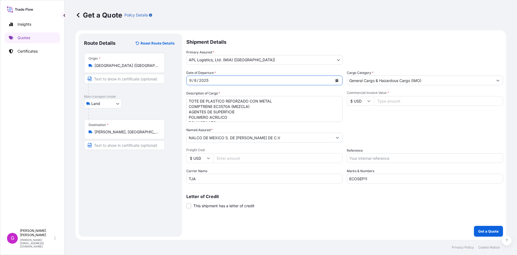
click at [241, 135] on input "NALCO DE MEXICO S. DE [PERSON_NAME] DE C.V" at bounding box center [260, 138] width 146 height 10
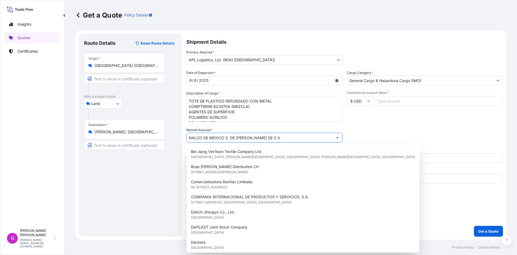
click at [241, 135] on input "NALCO DE MEXICO S. DE [PERSON_NAME] DE C.V" at bounding box center [260, 138] width 146 height 10
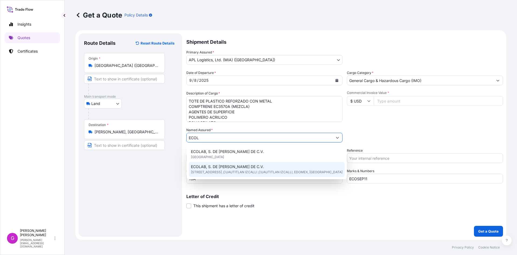
click at [213, 170] on span "[STREET_ADDRESS] ,CUAUTITLAN IZCALLI ,CUAUTITLAN IZCALLI, EDOMEX, [GEOGRAPHIC_D…" at bounding box center [267, 171] width 152 height 5
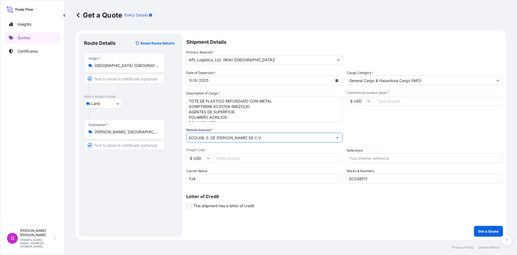
type input "ECOLAB, S. DE [PERSON_NAME] DE C.V."
drag, startPoint x: 206, startPoint y: 176, endPoint x: 165, endPoint y: 177, distance: 41.5
click at [165, 177] on form "Route Details Reset Route Details Place of loading Road / [GEOGRAPHIC_DATA] / I…" at bounding box center [290, 134] width 431 height 209
type input "CARMI"
drag, startPoint x: 363, startPoint y: 179, endPoint x: 310, endPoint y: 179, distance: 53.3
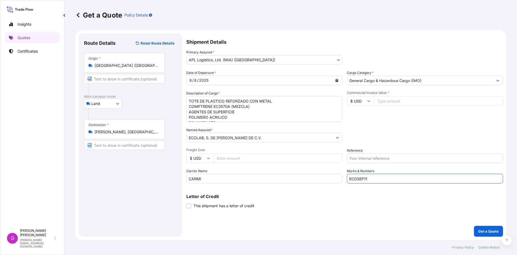
click at [311, 179] on div "Date of Departure * [DATE] Cargo Category * General Cargo & Hazardous Cargo (IM…" at bounding box center [344, 126] width 317 height 113
paste input "3"
type input "ECOSEP13"
click at [374, 156] on input "Reference" at bounding box center [425, 158] width 156 height 10
paste input "25 47 3737 5001285"
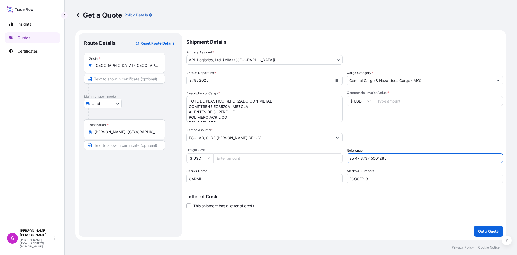
type input "25 47 3737 5001285"
click at [237, 155] on input "Freight Cost" at bounding box center [277, 158] width 129 height 10
paste input "202.36"
type input "202.36"
click at [394, 98] on input "Commercial Invoice Value *" at bounding box center [438, 101] width 129 height 10
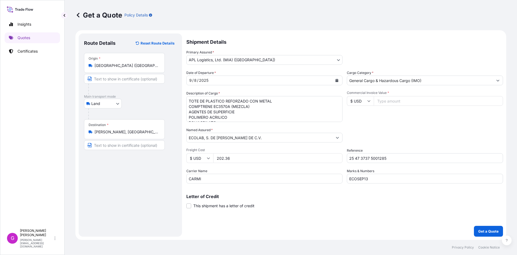
click at [394, 99] on input "Commercial Invoice Value *" at bounding box center [438, 101] width 129 height 10
paste input "9431.91"
type input "9431.91"
click at [102, 132] on input "[PERSON_NAME], [GEOGRAPHIC_DATA], [GEOGRAPHIC_DATA]" at bounding box center [127, 131] width 64 height 5
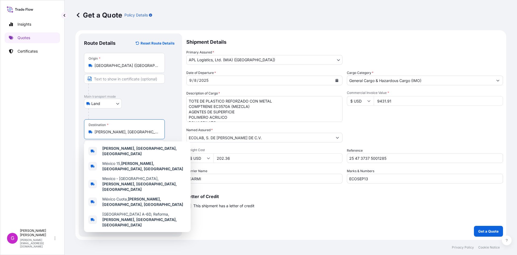
click at [102, 132] on input "[PERSON_NAME], [GEOGRAPHIC_DATA], [GEOGRAPHIC_DATA]" at bounding box center [127, 131] width 64 height 5
click at [104, 132] on input "[PERSON_NAME], [GEOGRAPHIC_DATA], [GEOGRAPHIC_DATA]" at bounding box center [127, 131] width 64 height 5
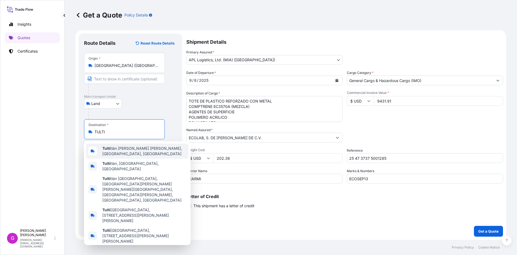
click at [112, 154] on span "Tulti tlán [PERSON_NAME] [PERSON_NAME], [GEOGRAPHIC_DATA], [GEOGRAPHIC_DATA]" at bounding box center [144, 150] width 84 height 11
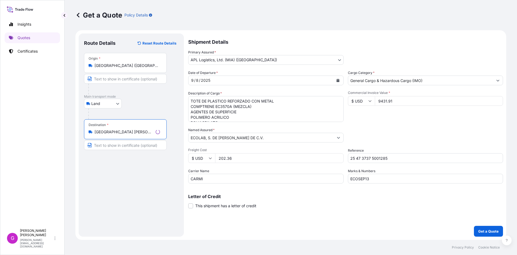
type input "[GEOGRAPHIC_DATA] [PERSON_NAME] [PERSON_NAME], [GEOGRAPHIC_DATA], [GEOGRAPHIC_D…"
drag, startPoint x: 188, startPoint y: 100, endPoint x: 378, endPoint y: 183, distance: 207.3
click at [378, 183] on div "Shipment Details Primary Assured * APL Logistics, Ltd. (MIA) ([GEOGRAPHIC_DATA]…" at bounding box center [344, 134] width 317 height 203
paste textarea "BOQUILLAS CON ACCESORIOS"
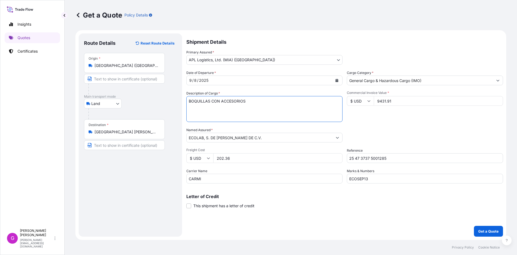
scroll to position [0, 0]
paste textarea "CONTROLADOR"
paste textarea "MANGUERA"
paste textarea "PARTES PARA MAQUINA PARA PROYECTAR LIQUIDOS"
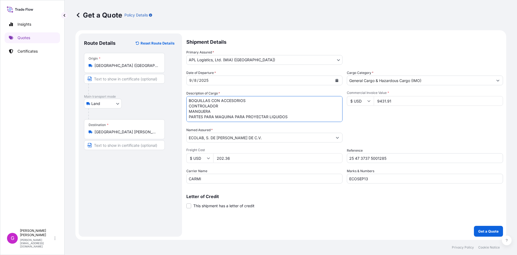
paste textarea "VALVULA"
paste textarea "PANEL DE CONTROL CON ACCESORIOS"
paste textarea "PISTOLA DE ASPERSION CON ACCESORIOS"
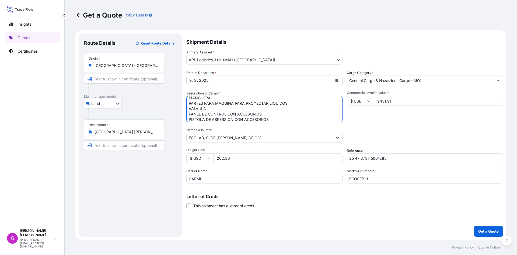
scroll to position [19, 0]
type textarea "BOQUILLAS CON ACCESORIOS CONTROLADOR MANGUERA PARTES PARA MAQUINA PARA PROYECTA…"
click at [386, 104] on input "9431.91" at bounding box center [438, 101] width 129 height 10
click at [225, 155] on input "202.36" at bounding box center [277, 158] width 129 height 10
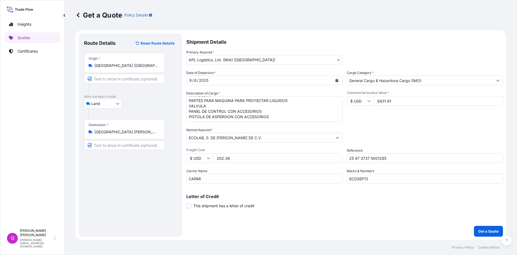
click at [225, 155] on input "202.36" at bounding box center [277, 158] width 129 height 10
click at [486, 230] on p "Get a Quote" at bounding box center [488, 230] width 20 height 5
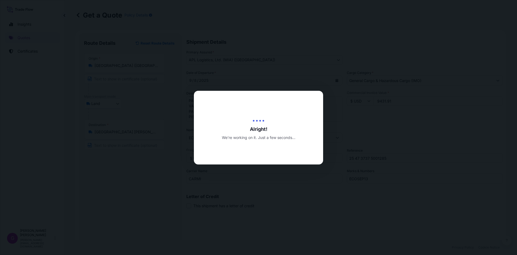
type input "[DATE]"
select select "Land"
select select "31870"
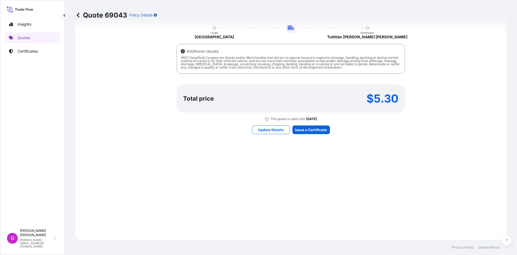
click at [317, 125] on div "Here's your insurance offer Primary Assured APL Logistics, Ltd. (MIA) (Miami) C…" at bounding box center [291, 55] width 416 height 353
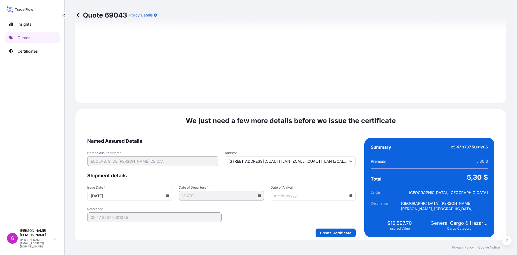
scroll to position [643, 0]
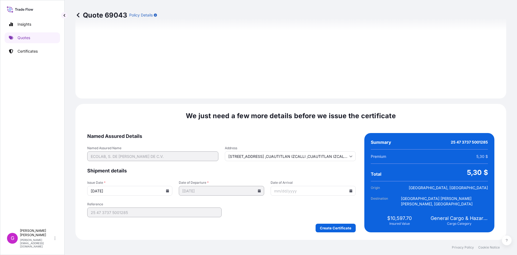
click at [347, 185] on div "Date of Arrival" at bounding box center [313, 187] width 85 height 15
click at [349, 189] on icon at bounding box center [350, 190] width 3 height 3
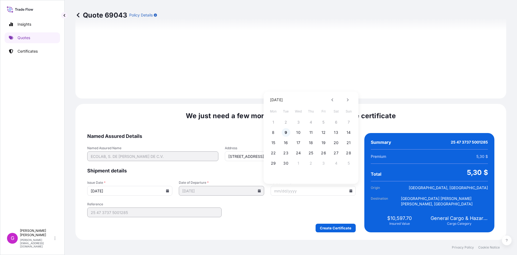
click at [286, 133] on button "9" at bounding box center [286, 132] width 9 height 9
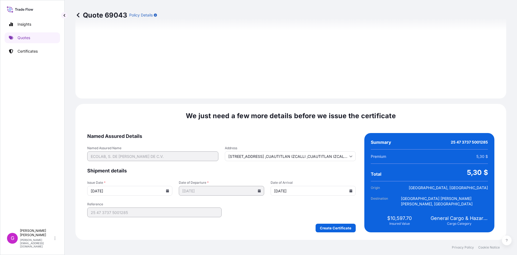
type input "[DATE]"
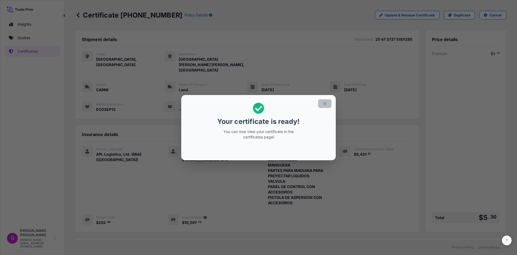
click at [321, 104] on button "button" at bounding box center [324, 103] width 13 height 9
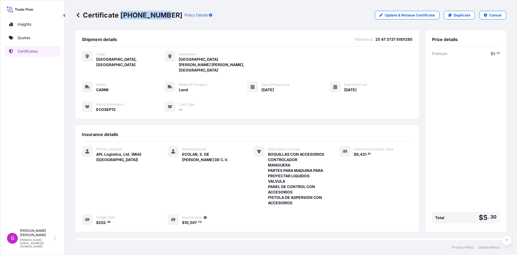
drag, startPoint x: 159, startPoint y: 13, endPoint x: 121, endPoint y: 13, distance: 38.0
click at [121, 13] on p "Certificate [PHONE_NUMBER]" at bounding box center [128, 15] width 107 height 9
copy p "[PHONE_NUMBER]"
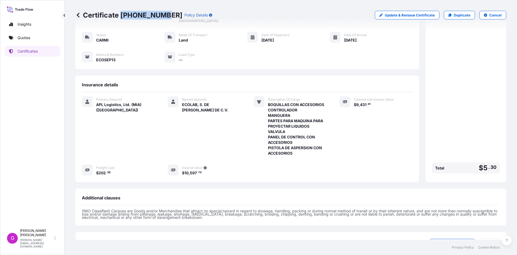
scroll to position [87, 0]
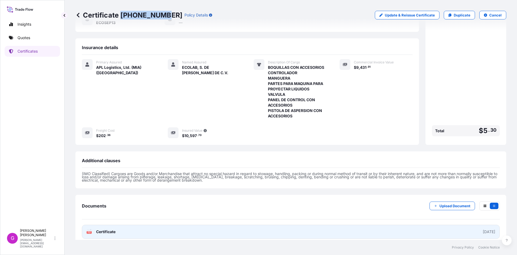
click at [114, 229] on span "Certificate" at bounding box center [105, 231] width 19 height 5
